Goal: Information Seeking & Learning: Learn about a topic

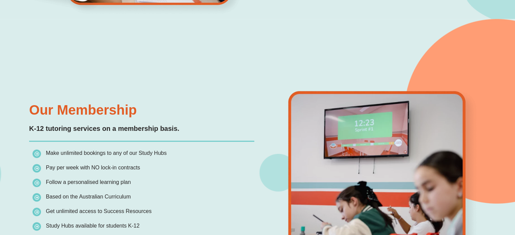
scroll to position [406, 0]
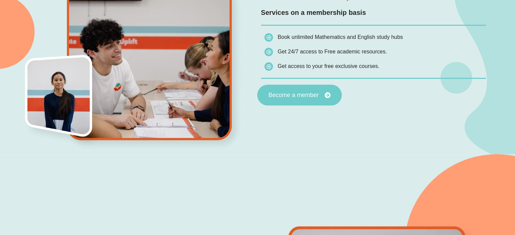
click at [314, 89] on link "Become a member" at bounding box center [299, 95] width 85 height 21
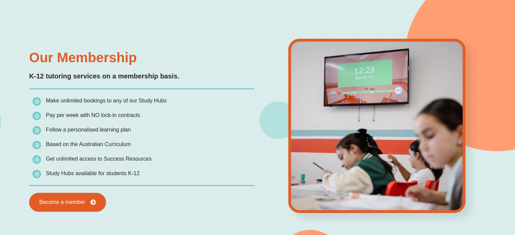
scroll to position [640, 0]
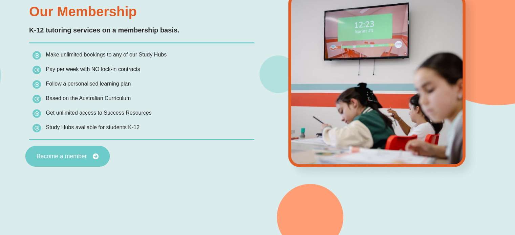
click at [96, 158] on icon at bounding box center [96, 157] width 6 height 6
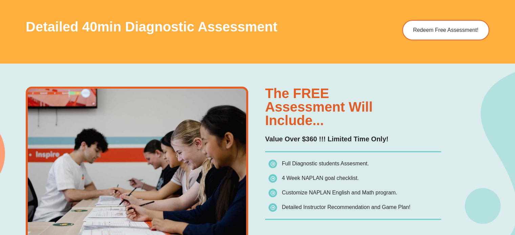
scroll to position [438, 0]
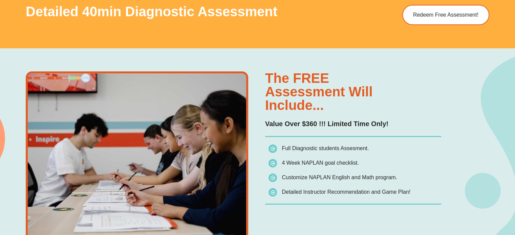
drag, startPoint x: 270, startPoint y: 77, endPoint x: 325, endPoint y: 104, distance: 61.8
click at [325, 104] on h3 "The FREE assessment will include..." at bounding box center [353, 91] width 176 height 41
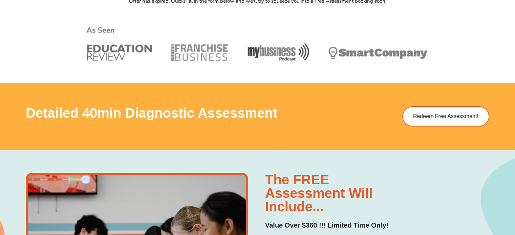
scroll to position [201, 0]
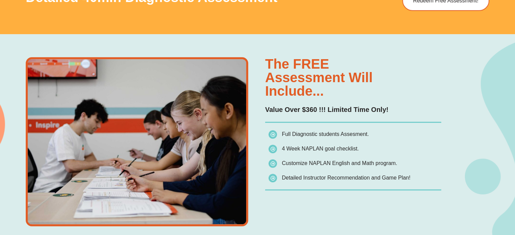
scroll to position [506, 0]
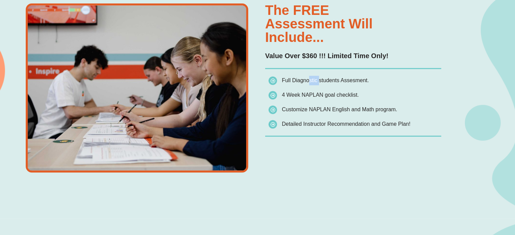
drag, startPoint x: 307, startPoint y: 81, endPoint x: 316, endPoint y: 80, distance: 9.5
click at [316, 80] on span "Full Diagnostic students Assesment." at bounding box center [325, 81] width 87 height 6
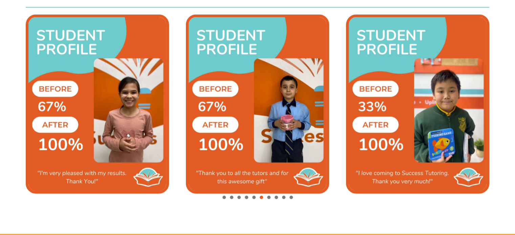
scroll to position [1590, 0]
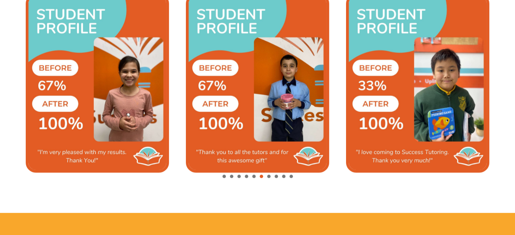
click at [224, 177] on span "Go to slide 1" at bounding box center [224, 176] width 3 height 3
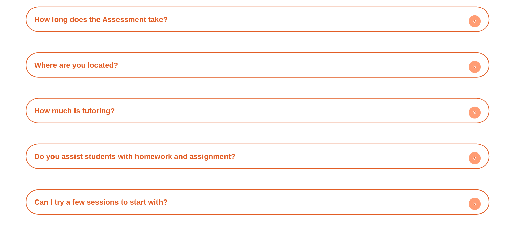
scroll to position [2064, 0]
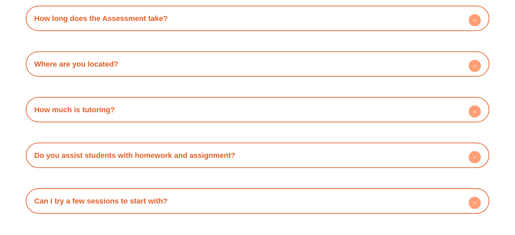
click at [154, 111] on div "How much is tutoring?" at bounding box center [257, 110] width 457 height 19
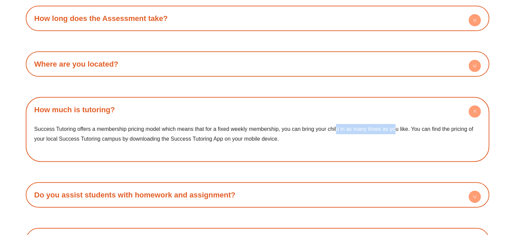
drag, startPoint x: 336, startPoint y: 127, endPoint x: 396, endPoint y: 120, distance: 59.7
click at [396, 120] on div "Success Tutoring offers a membership pricing model which means that for a fixed…" at bounding box center [257, 139] width 457 height 40
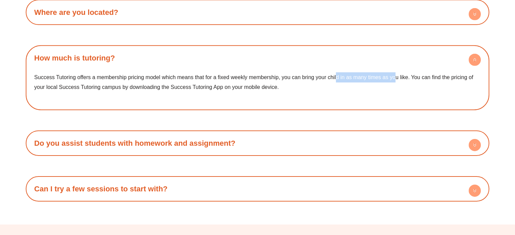
scroll to position [2132, 0]
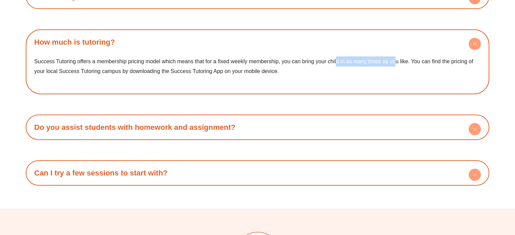
click at [180, 128] on link "Do you assist students with homework and assignment?" at bounding box center [134, 127] width 201 height 8
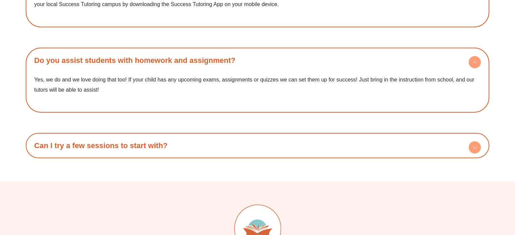
scroll to position [2199, 0]
click at [172, 146] on h4 "Can I try a few sessions to start with?" at bounding box center [257, 145] width 457 height 19
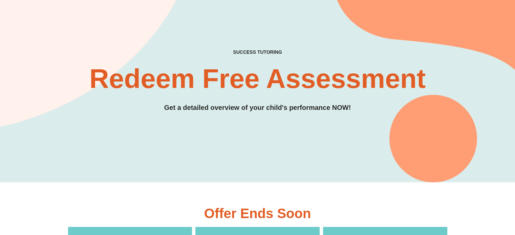
scroll to position [0, 0]
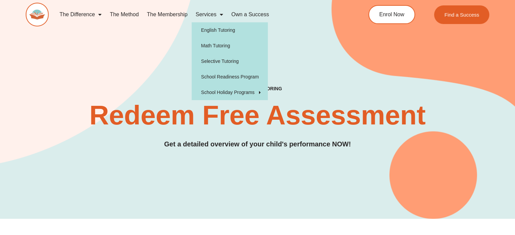
click at [210, 14] on link "Services" at bounding box center [210, 15] width 36 height 16
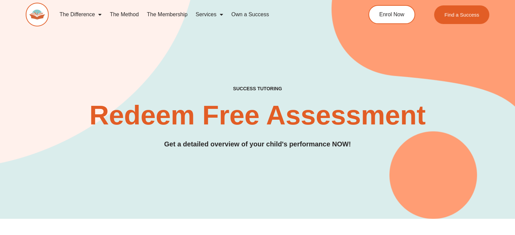
click at [210, 14] on link "Services" at bounding box center [210, 15] width 36 height 16
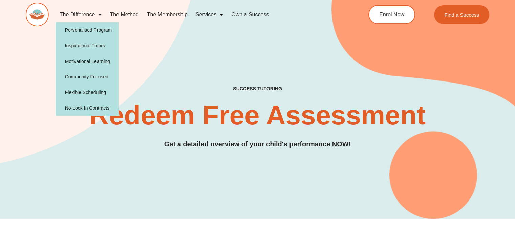
click at [94, 16] on link "The Difference" at bounding box center [81, 15] width 50 height 16
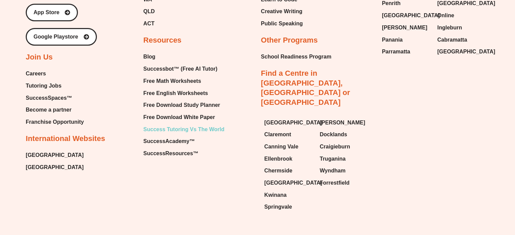
scroll to position [2260, 0]
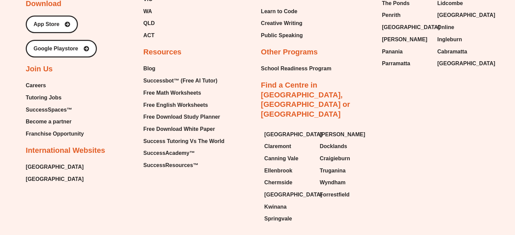
click at [51, 99] on span "Tutoring Jobs" at bounding box center [44, 98] width 36 height 10
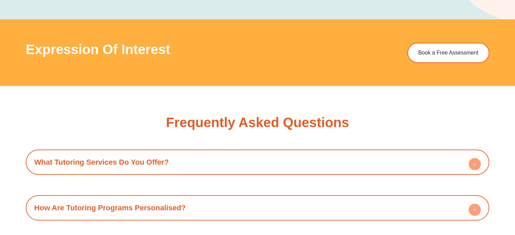
scroll to position [608, 0]
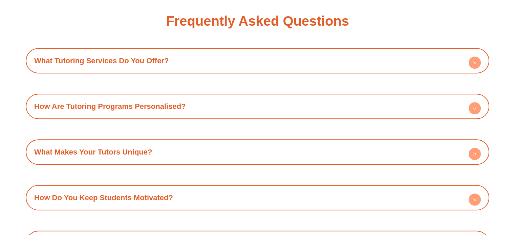
click at [212, 57] on h4 "What Tutoring Services Do You Offer?" at bounding box center [257, 60] width 457 height 19
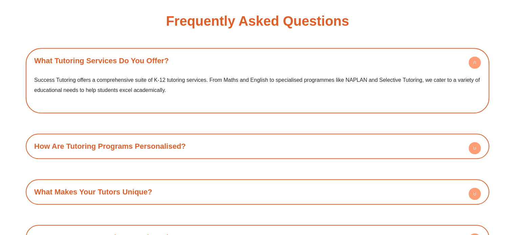
click at [212, 57] on h4 "What Tutoring Services Do You Offer?" at bounding box center [257, 60] width 457 height 19
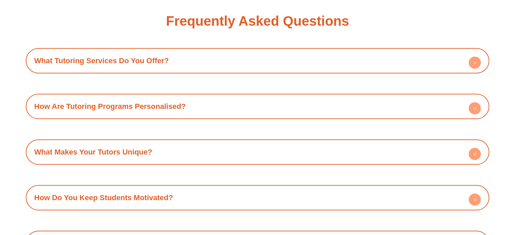
click at [196, 110] on h4 "How Are Tutoring Programs Personalised?" at bounding box center [257, 106] width 457 height 19
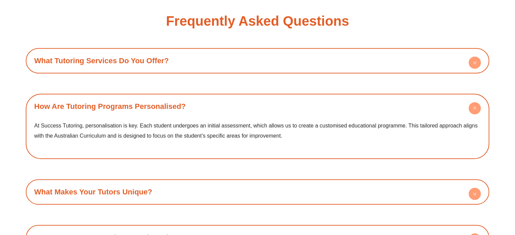
click at [196, 110] on h4 "How Are Tutoring Programs Personalised?" at bounding box center [257, 106] width 457 height 19
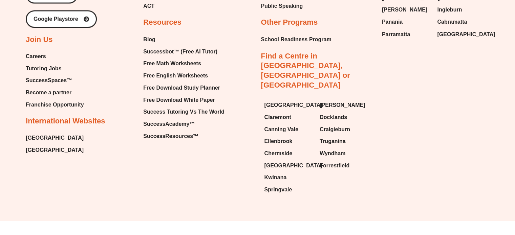
scroll to position [0, 0]
